Goal: Task Accomplishment & Management: Understand process/instructions

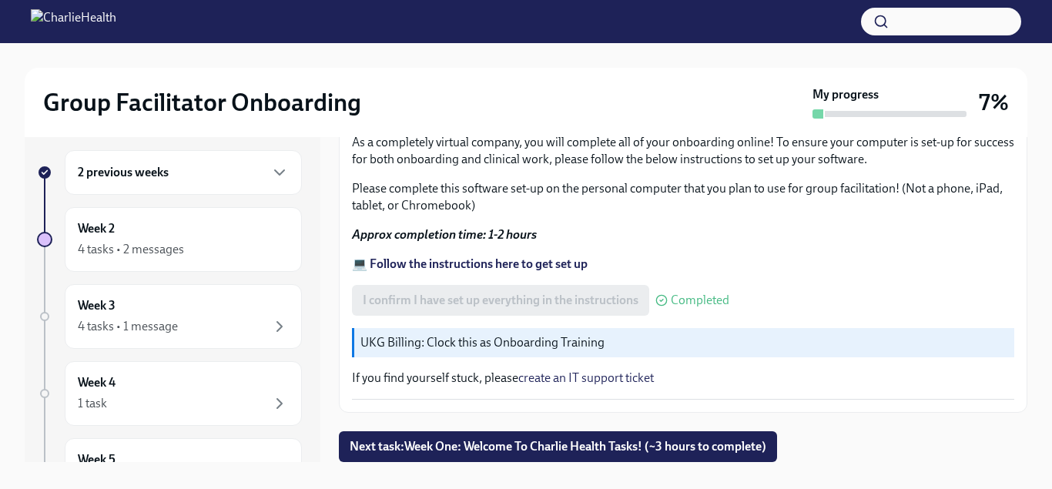
scroll to position [28, 0]
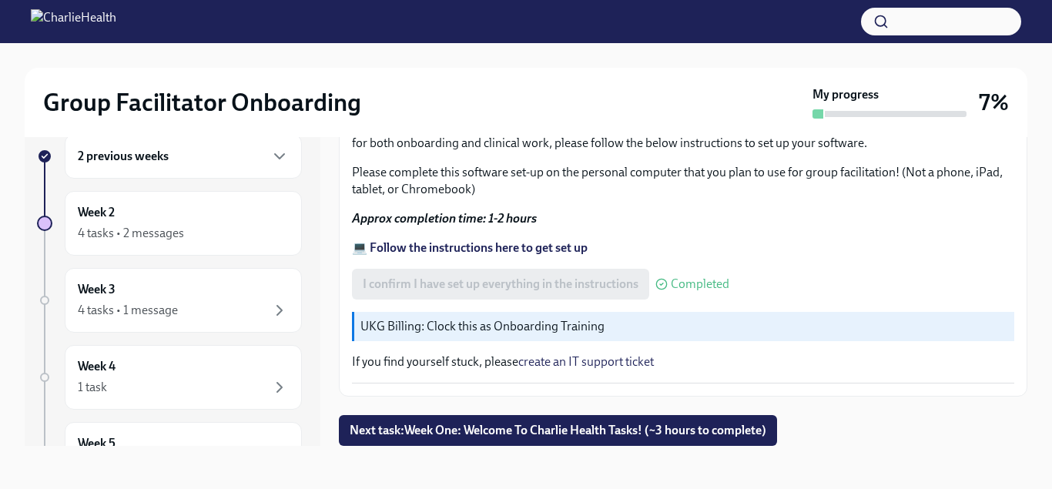
click at [458, 243] on strong "💻 Follow the instructions here to get set up" at bounding box center [470, 247] width 236 height 15
click at [271, 155] on icon "button" at bounding box center [279, 156] width 18 height 18
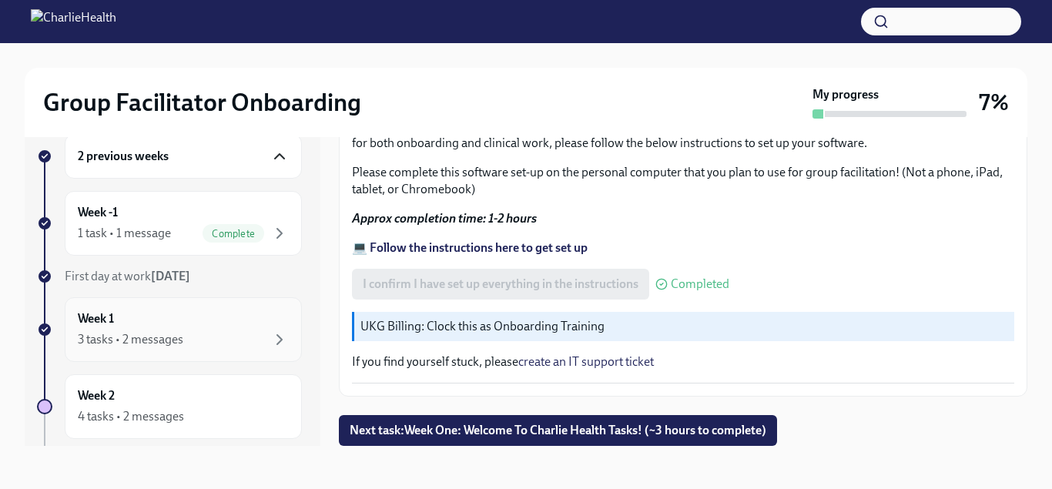
click at [265, 333] on div "3 tasks • 2 messages" at bounding box center [183, 339] width 211 height 18
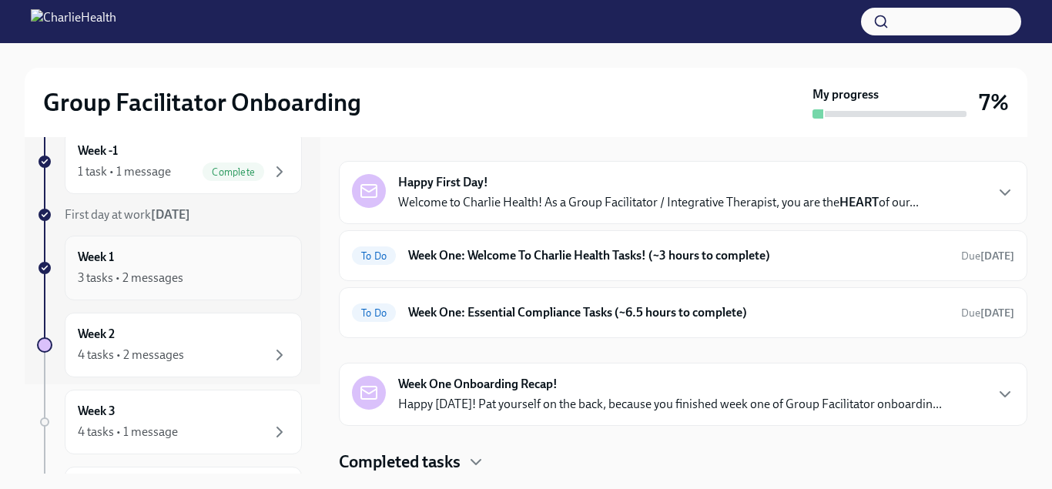
scroll to position [263, 0]
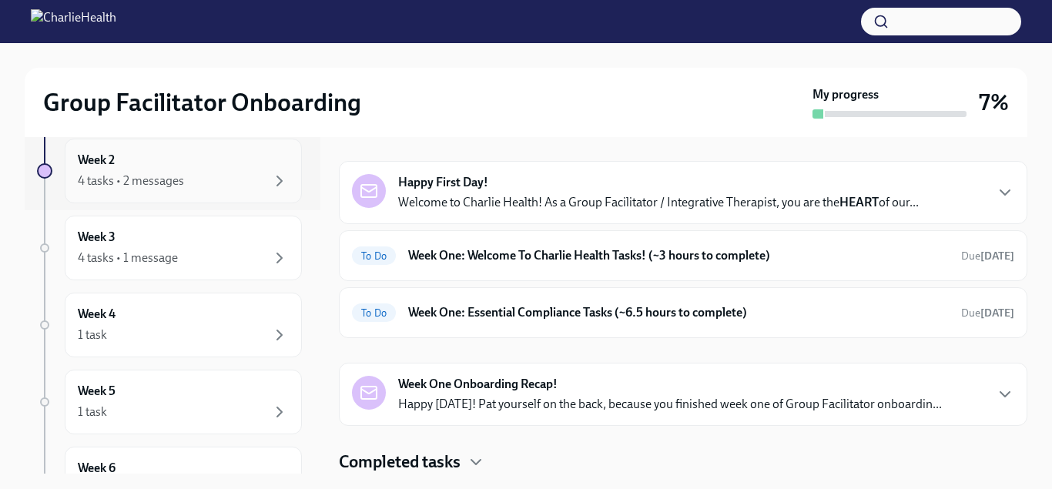
click at [241, 183] on div "4 tasks • 2 messages" at bounding box center [183, 181] width 211 height 18
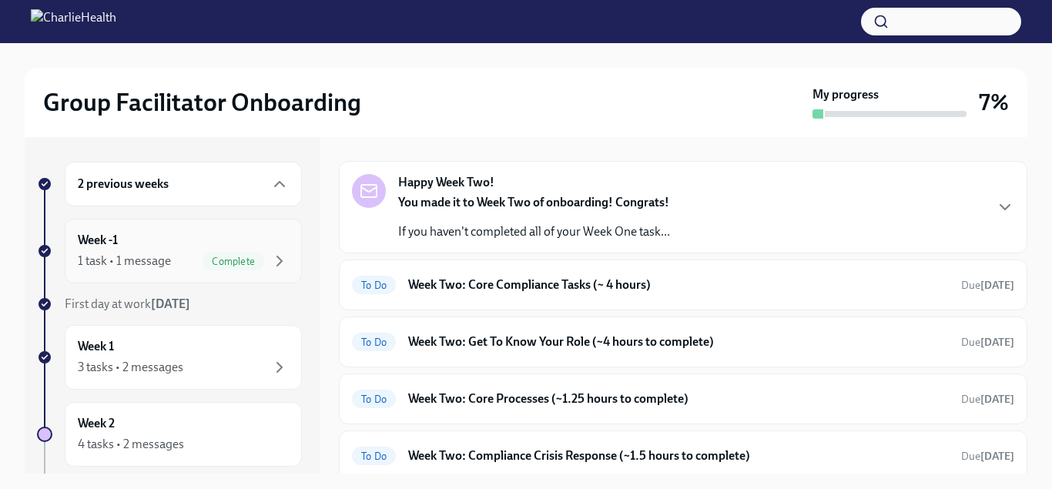
click at [153, 248] on div "Week -1 1 task • 1 message Complete" at bounding box center [183, 251] width 211 height 39
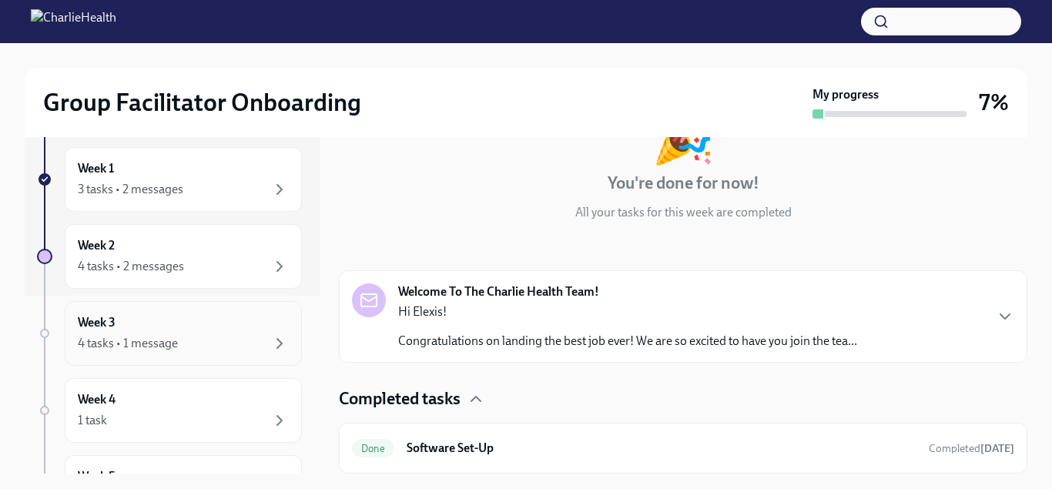
scroll to position [88, 0]
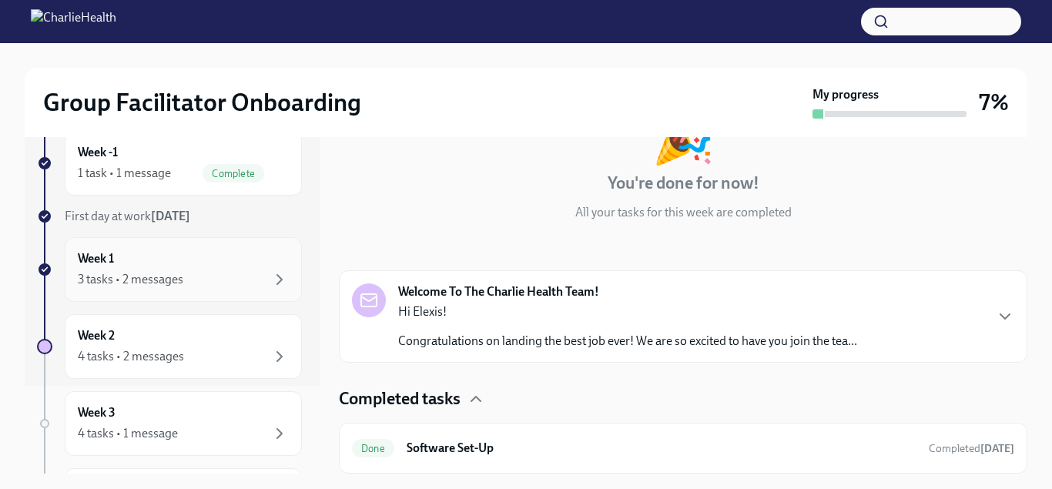
click at [210, 278] on div "3 tasks • 2 messages" at bounding box center [183, 279] width 211 height 18
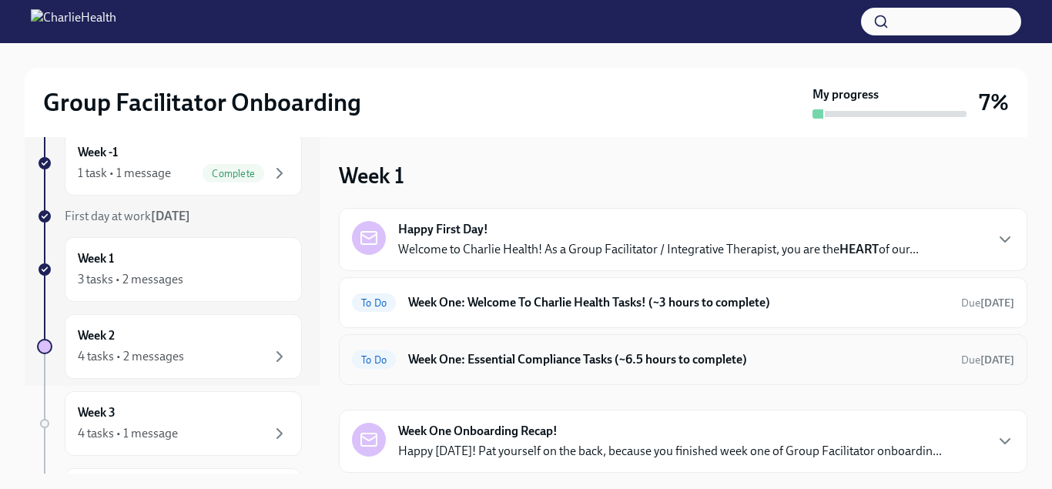
scroll to position [47, 0]
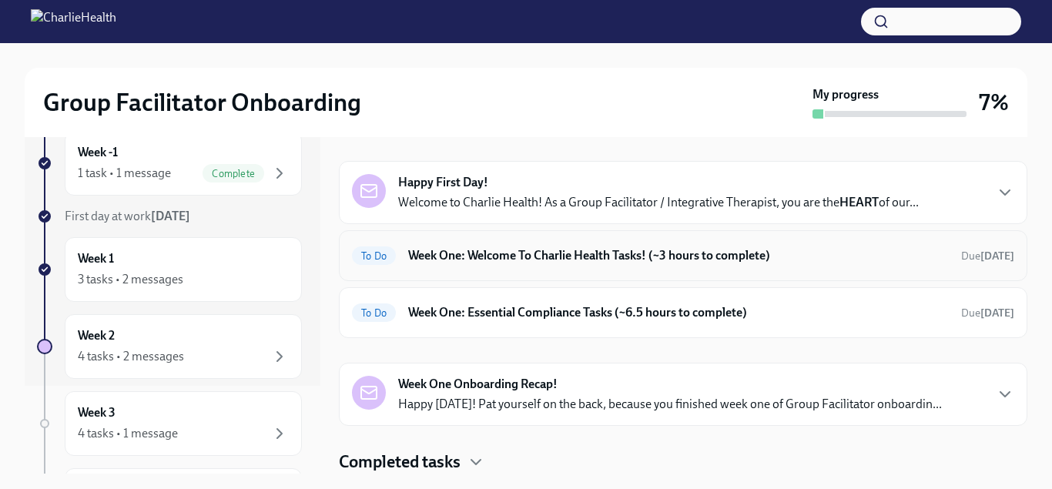
click at [628, 254] on h6 "Week One: Welcome To Charlie Health Tasks! (~3 hours to complete)" at bounding box center [678, 255] width 541 height 17
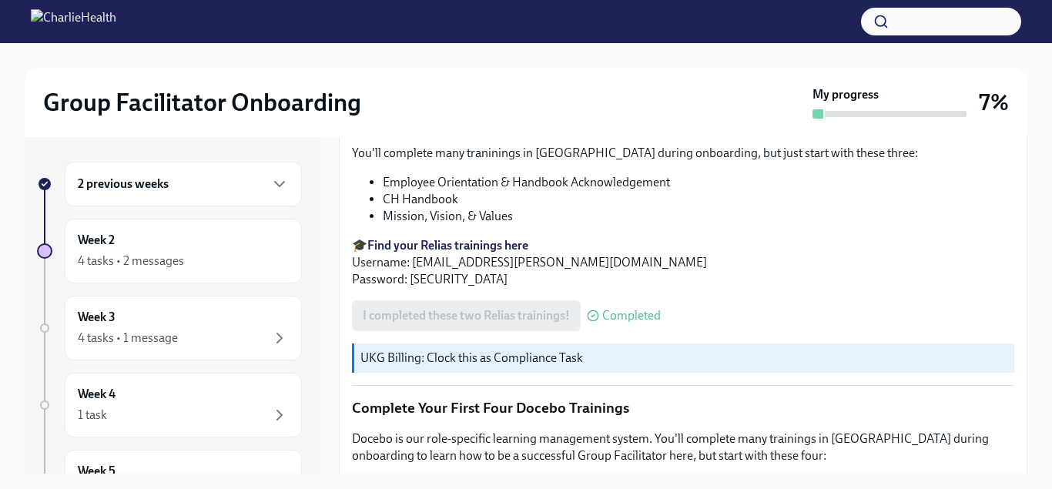
scroll to position [1529, 0]
